Goal: Information Seeking & Learning: Compare options

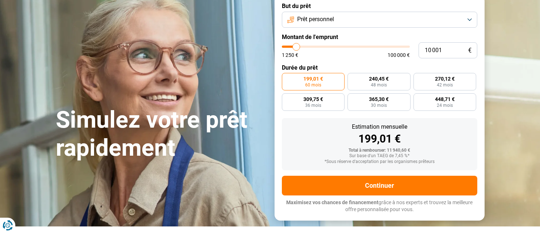
scroll to position [36, 0]
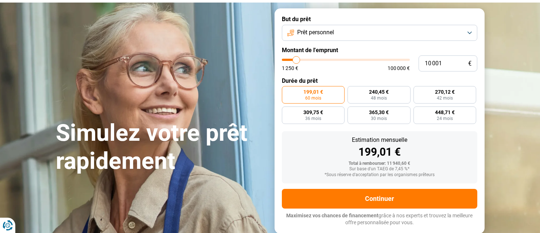
type input "36 250"
type input "36250"
click at [328, 61] on input "range" at bounding box center [346, 60] width 128 height 2
radio input "false"
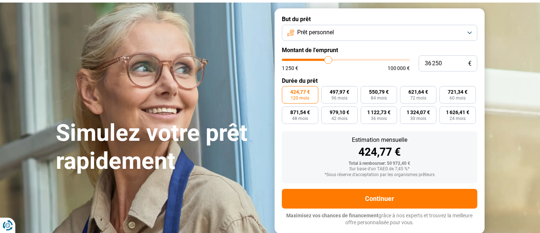
scroll to position [30, 0]
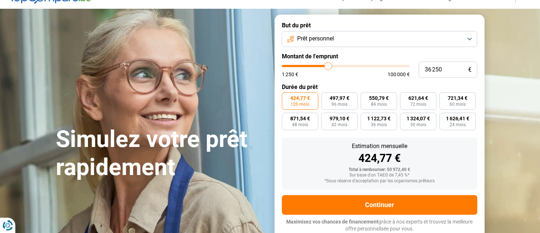
type input "32 000"
type input "32000"
click at [323, 65] on input "range" at bounding box center [346, 66] width 128 height 2
click at [319, 66] on input "range" at bounding box center [346, 66] width 128 height 2
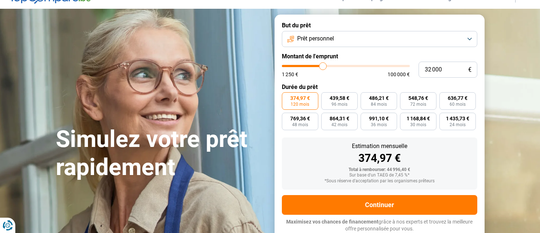
type input "29 500"
type input "29500"
type input "29 250"
type input "29250"
type input "29 000"
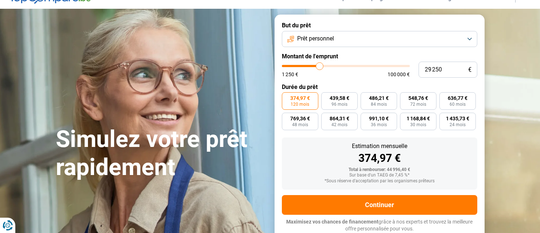
type input "29000"
type input "29 250"
type input "29250"
type input "29 500"
type input "29500"
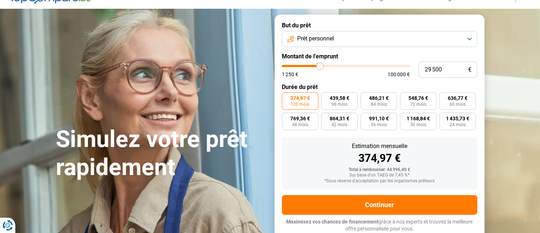
type input "29 750"
type input "29750"
type input "30 250"
type input "30250"
type input "30 500"
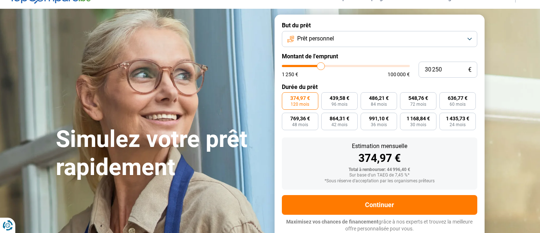
type input "30500"
type input "30 250"
type input "30250"
type input "29 750"
type input "29750"
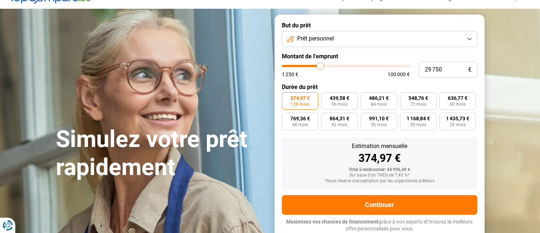
type input "29 500"
type input "29500"
type input "29 750"
type input "29750"
type input "30 250"
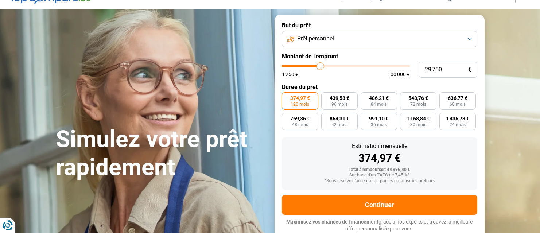
type input "30250"
type input "30 500"
type input "30500"
type input "30 250"
type input "30250"
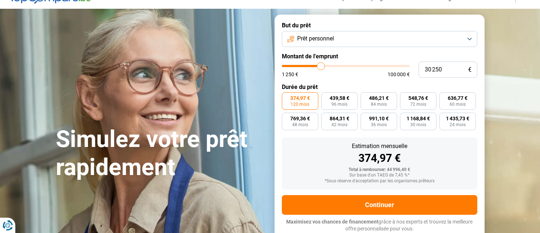
type input "29 750"
type input "29750"
type input "30 250"
type input "30250"
type input "30 500"
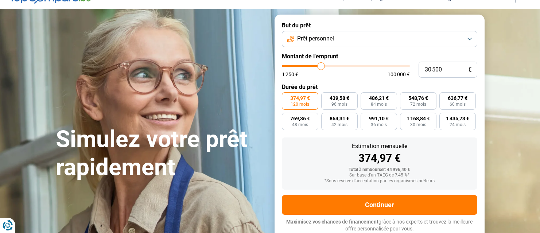
type input "30500"
click at [321, 66] on input "range" at bounding box center [346, 66] width 128 height 2
click at [435, 65] on input "30 500" at bounding box center [447, 70] width 59 height 16
type input "3 000"
type input "3000"
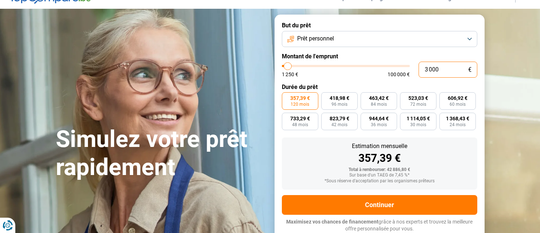
type input "30 000"
type input "30000"
type input "30 000"
click at [374, 122] on span "36 mois" at bounding box center [379, 124] width 16 height 4
click at [365, 117] on input "929,16 € 36 mois" at bounding box center [363, 115] width 5 height 5
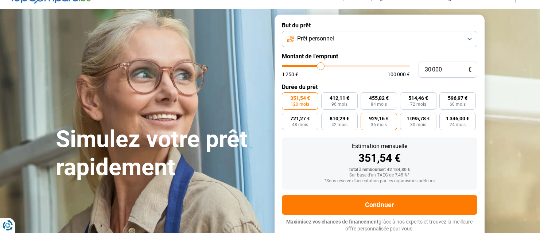
radio input "true"
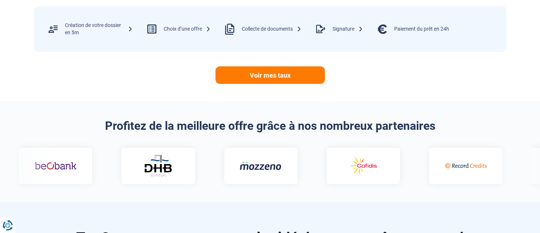
scroll to position [358, 0]
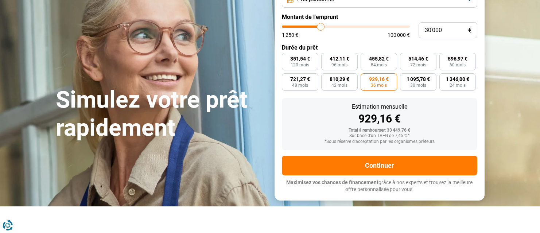
scroll to position [67, 0]
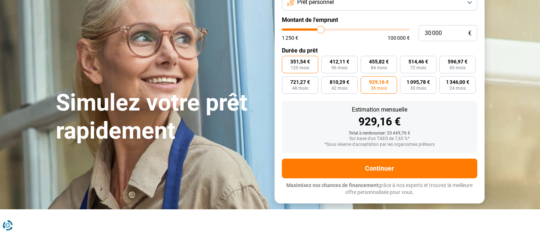
click at [297, 60] on span "351,54 €" at bounding box center [300, 61] width 20 height 5
click at [287, 60] on input "351,54 € 120 mois" at bounding box center [284, 58] width 5 height 5
radio input "true"
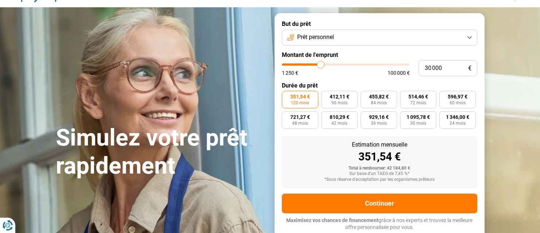
scroll to position [30, 0]
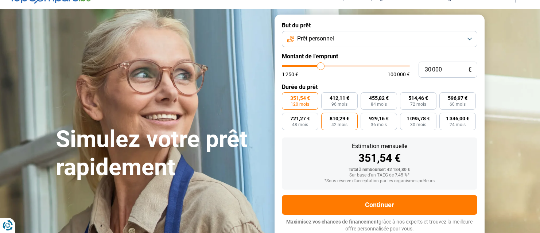
click at [334, 121] on label "810,29 € 42 mois" at bounding box center [339, 121] width 36 height 17
click at [326, 117] on input "810,29 € 42 mois" at bounding box center [323, 115] width 5 height 5
radio input "true"
click at [471, 36] on button "Prêt personnel" at bounding box center [379, 39] width 195 height 16
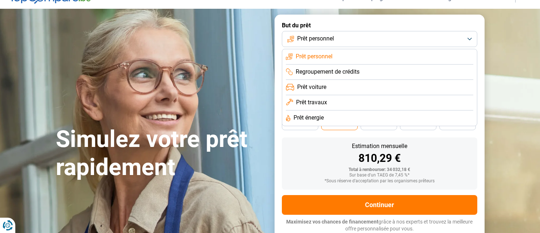
click at [326, 110] on li "Prêt travaux" at bounding box center [379, 117] width 187 height 15
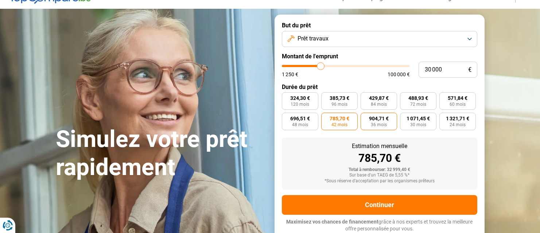
click at [368, 117] on label "904,71 € 36 mois" at bounding box center [379, 121] width 36 height 17
click at [365, 117] on input "904,71 € 36 mois" at bounding box center [363, 115] width 5 height 5
radio input "true"
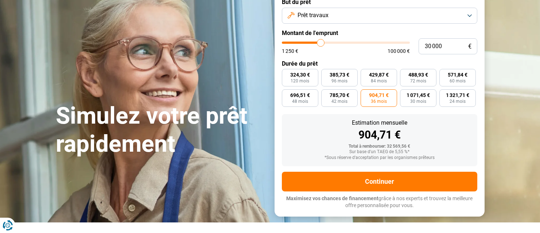
scroll to position [67, 0]
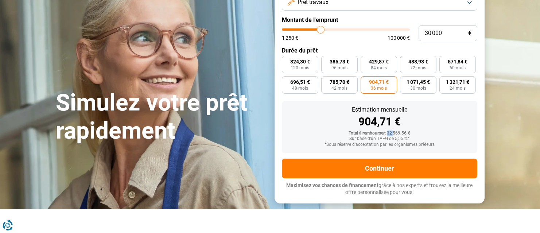
drag, startPoint x: 387, startPoint y: 132, endPoint x: 394, endPoint y: 130, distance: 7.3
click at [394, 130] on div "Estimation mensuelle 904,71 € Total à rembourser: 32 569,56 € Sur base d'un TAE…" at bounding box center [379, 127] width 195 height 52
click at [420, 83] on span "1 071,45 €" at bounding box center [417, 81] width 23 height 5
click at [405, 81] on input "1 071,45 € 30 mois" at bounding box center [402, 78] width 5 height 5
radio input "true"
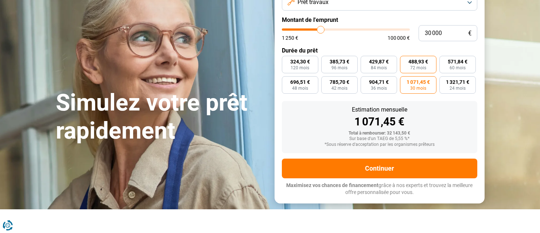
scroll to position [30, 0]
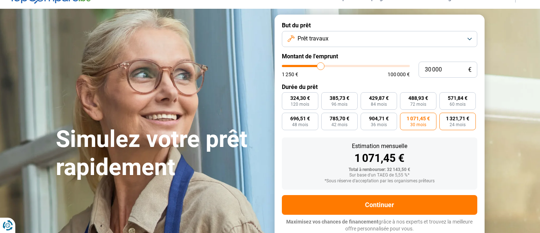
click at [444, 120] on label "1 321,71 € 24 mois" at bounding box center [457, 121] width 36 height 17
click at [444, 117] on input "1 321,71 € 24 mois" at bounding box center [441, 115] width 5 height 5
radio input "true"
click at [468, 37] on button "Prêt travaux" at bounding box center [379, 39] width 195 height 16
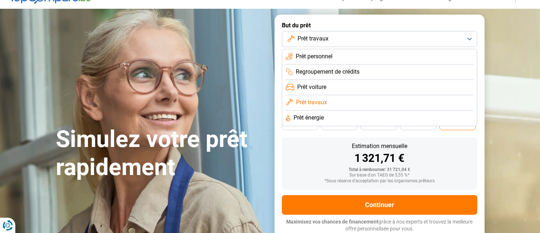
click at [320, 84] on span "Prêt voiture" at bounding box center [311, 87] width 29 height 8
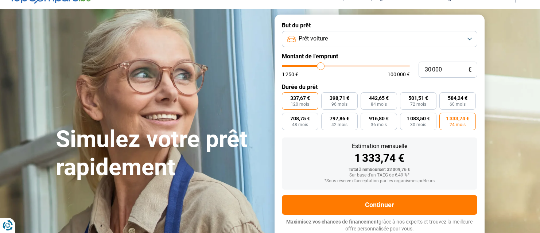
click at [307, 99] on span "337,67 €" at bounding box center [300, 98] width 20 height 5
click at [287, 97] on input "337,67 € 120 mois" at bounding box center [284, 94] width 5 height 5
radio input "true"
click at [467, 38] on button "Prêt voiture" at bounding box center [379, 39] width 195 height 16
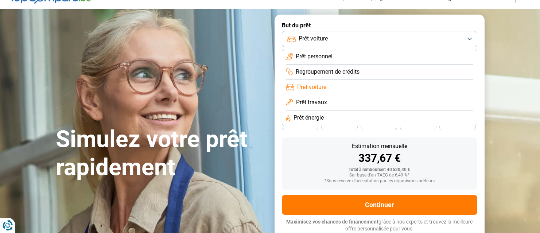
click at [324, 80] on li "Regroupement de crédits" at bounding box center [379, 87] width 187 height 15
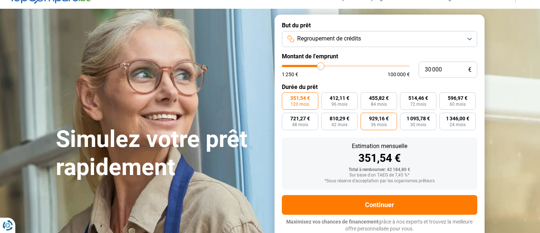
click at [378, 117] on span "929,16 €" at bounding box center [379, 118] width 20 height 5
click at [365, 117] on input "929,16 € 36 mois" at bounding box center [363, 115] width 5 height 5
radio input "true"
click at [464, 37] on button "Regroupement de crédits" at bounding box center [379, 39] width 195 height 16
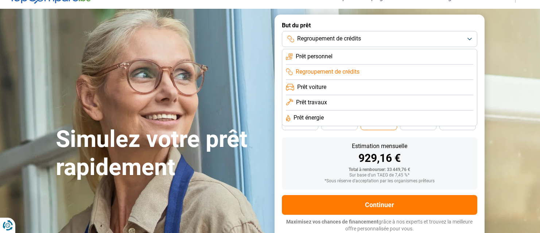
click at [379, 115] on li "Prêt énergie" at bounding box center [379, 117] width 187 height 15
